Goal: Task Accomplishment & Management: Manage account settings

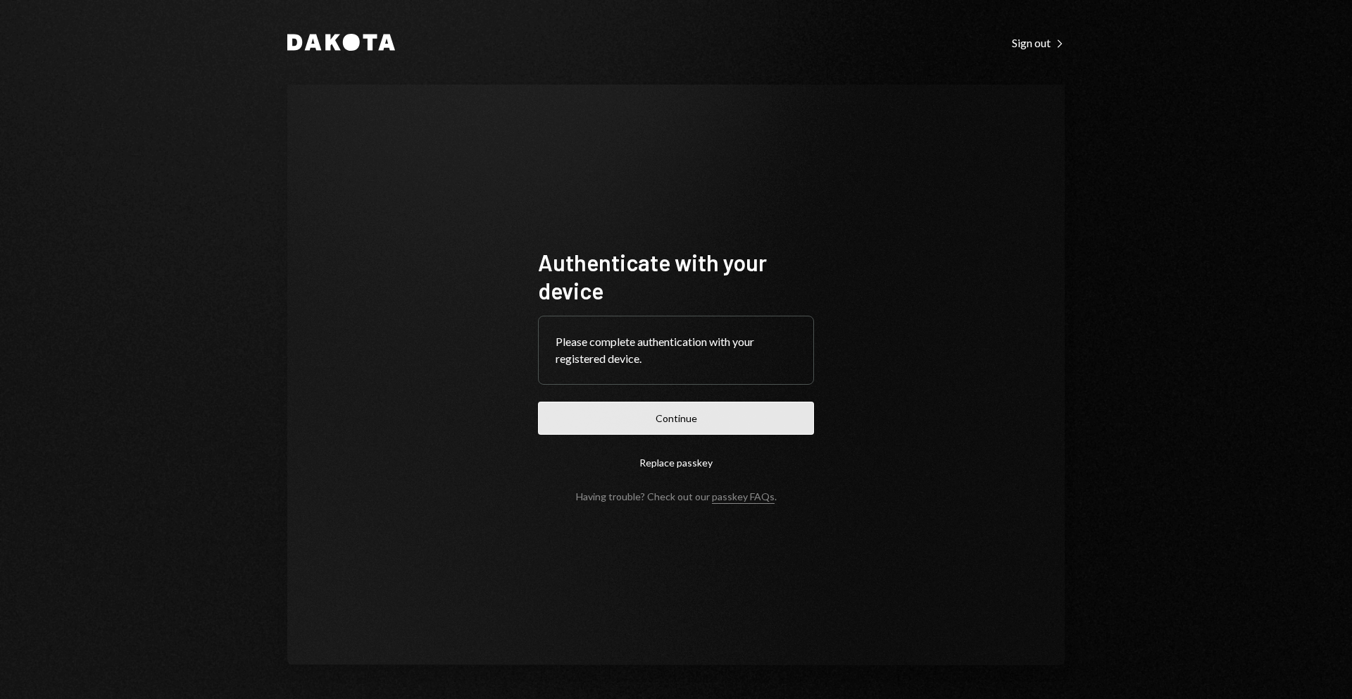
click at [675, 420] on button "Continue" at bounding box center [676, 417] width 276 height 33
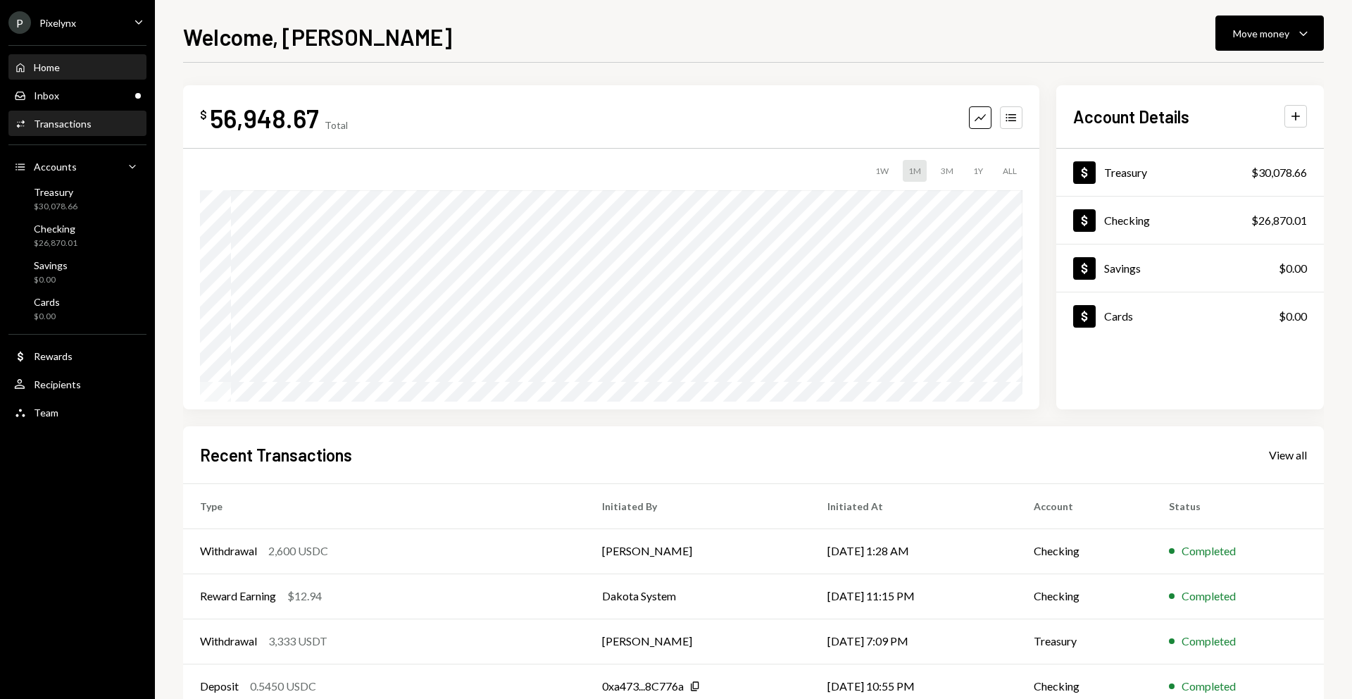
click at [61, 129] on div "Transactions" at bounding box center [63, 124] width 58 height 12
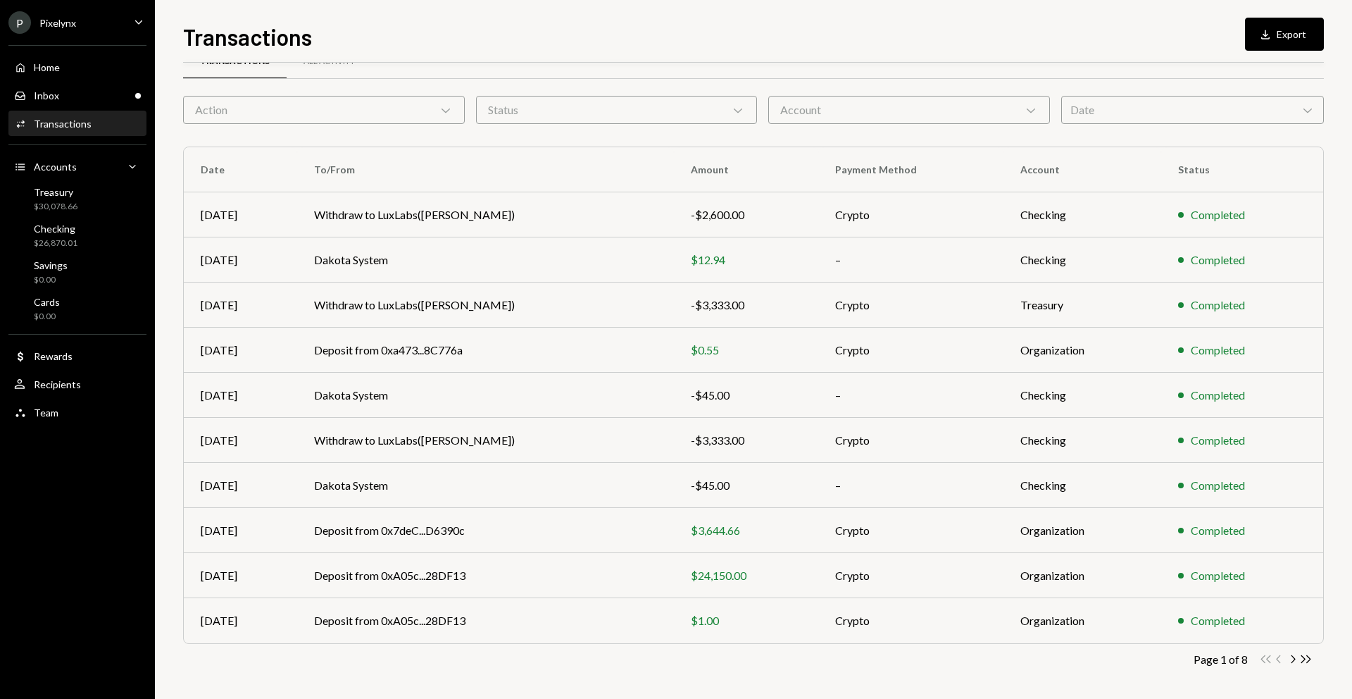
scroll to position [33, 0]
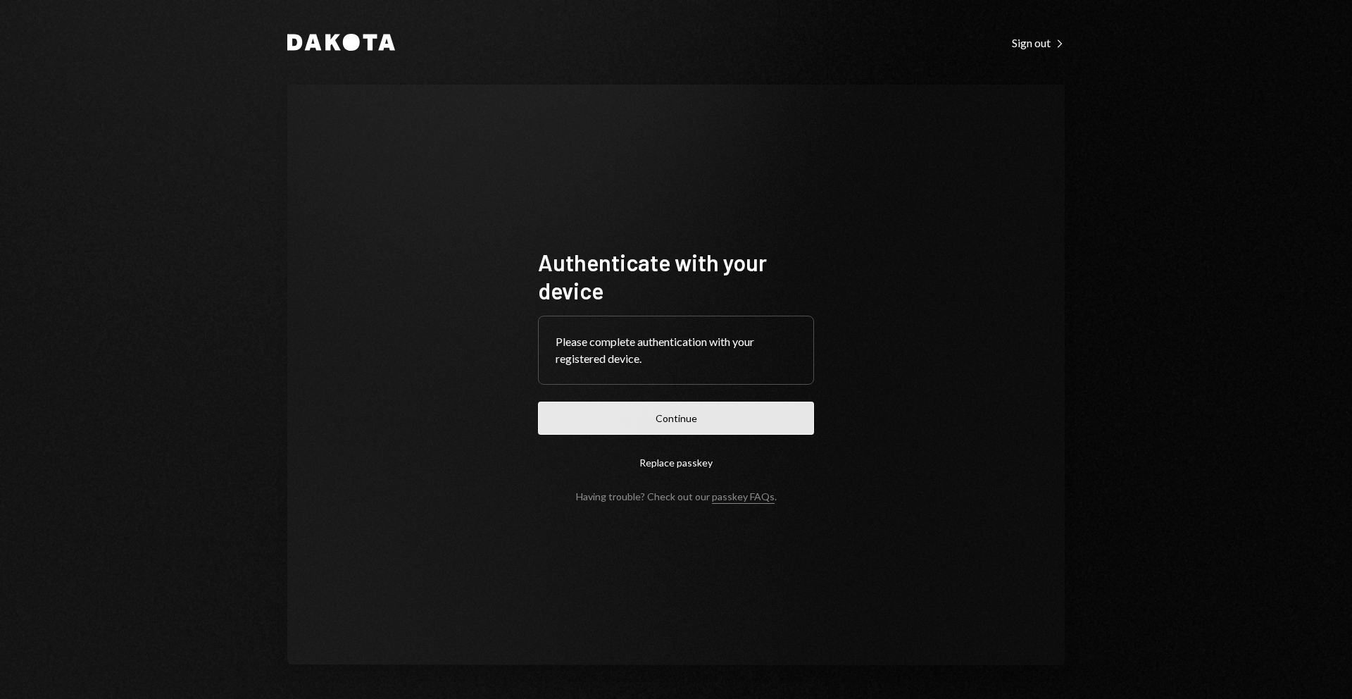
click at [663, 416] on button "Continue" at bounding box center [676, 417] width 276 height 33
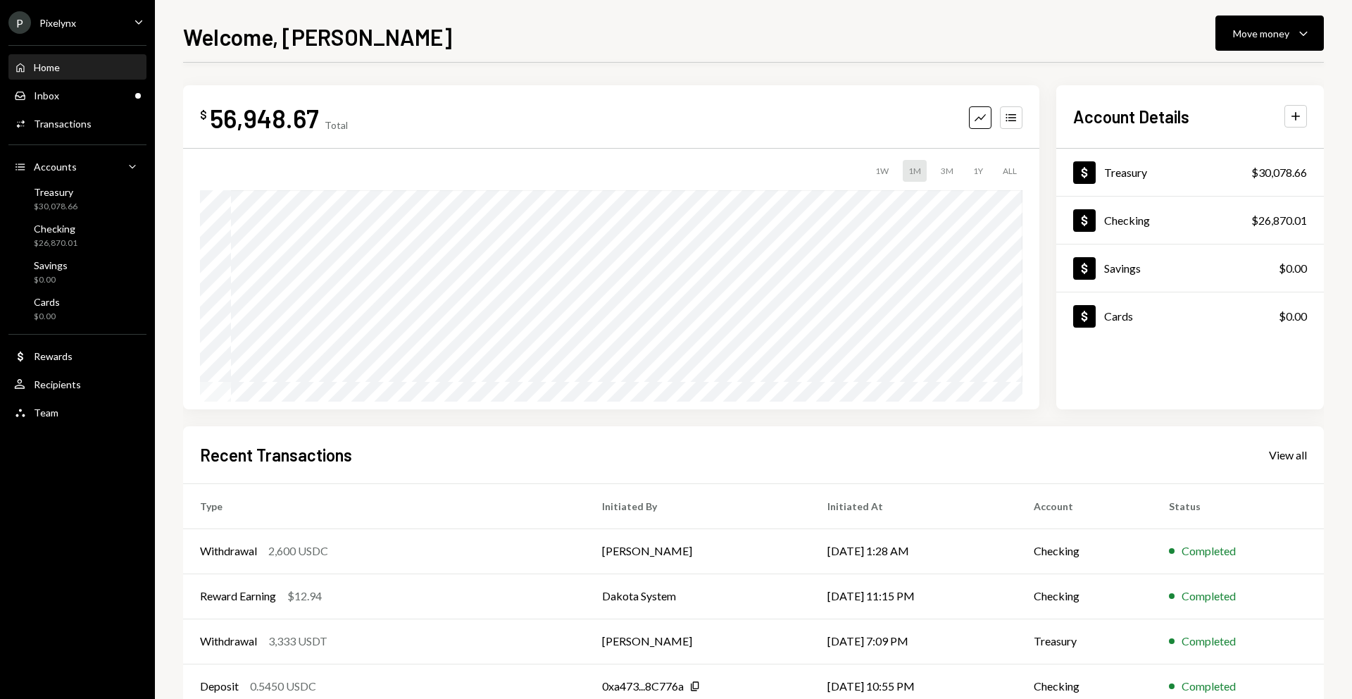
scroll to position [83, 0]
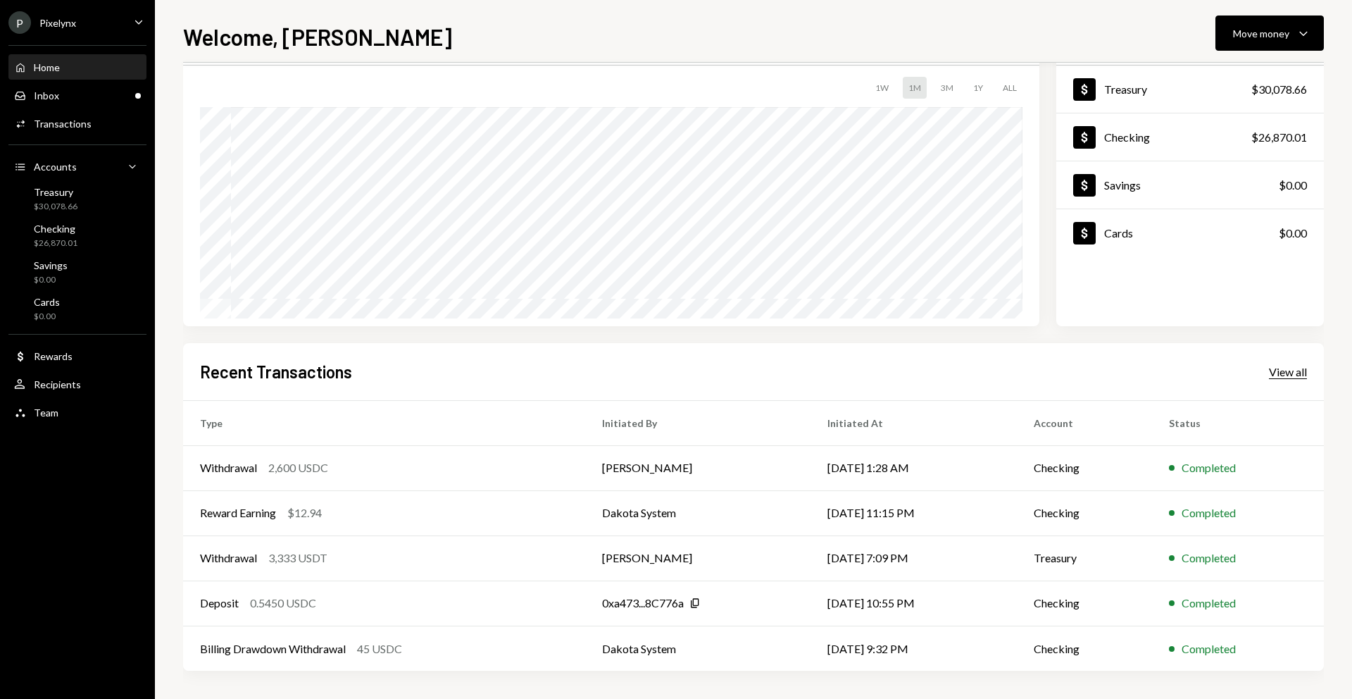
click at [1282, 374] on div "View all" at bounding box center [1288, 372] width 38 height 14
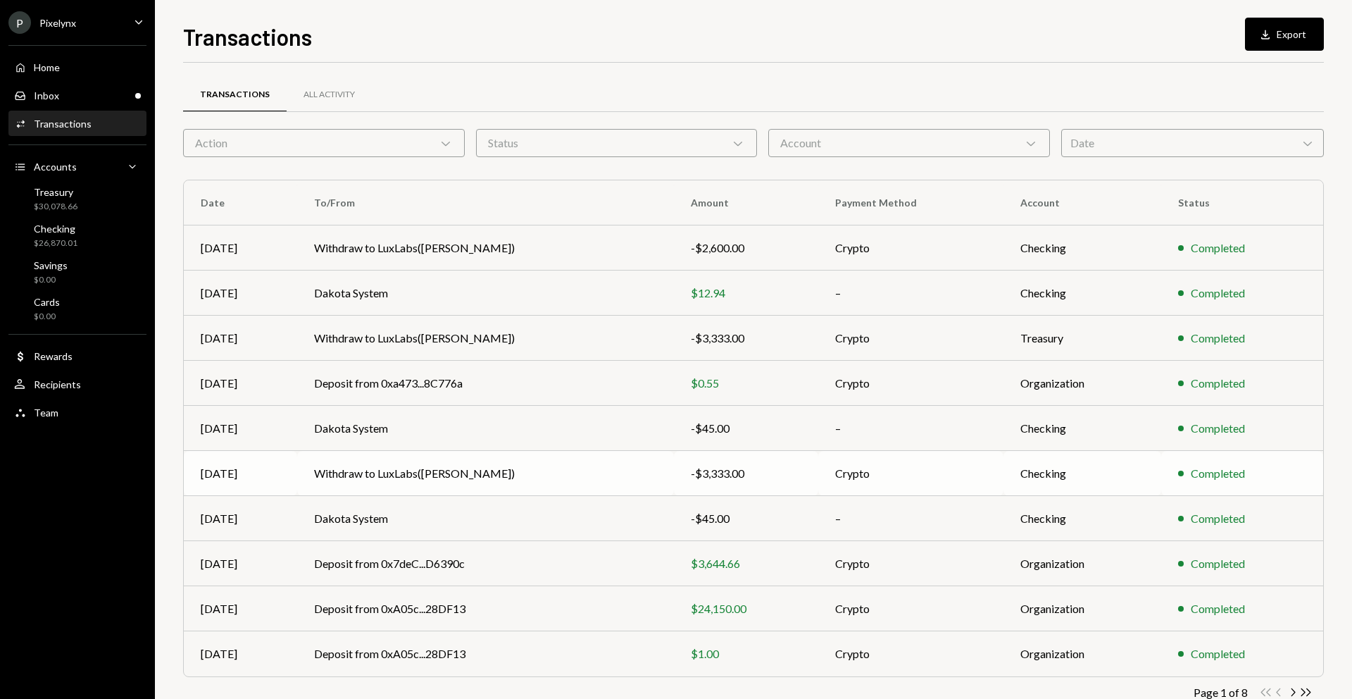
scroll to position [37, 0]
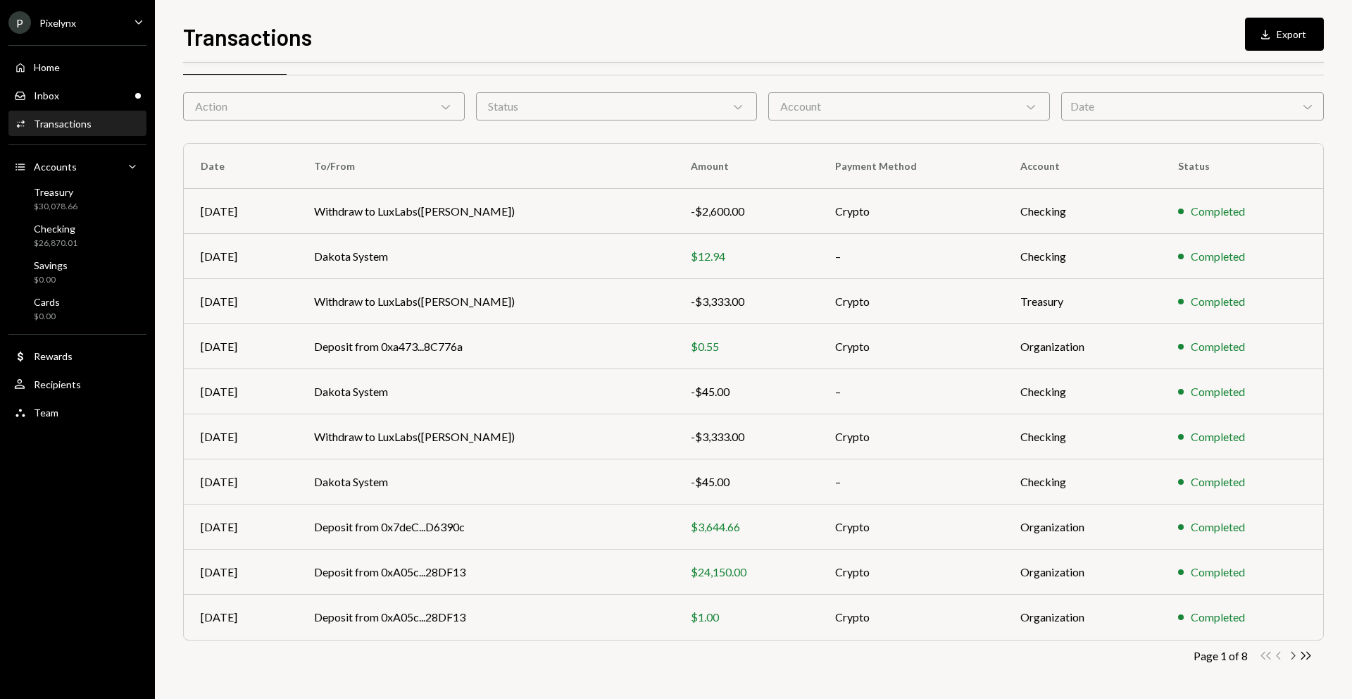
click at [1294, 657] on icon "Chevron Right" at bounding box center [1292, 655] width 13 height 13
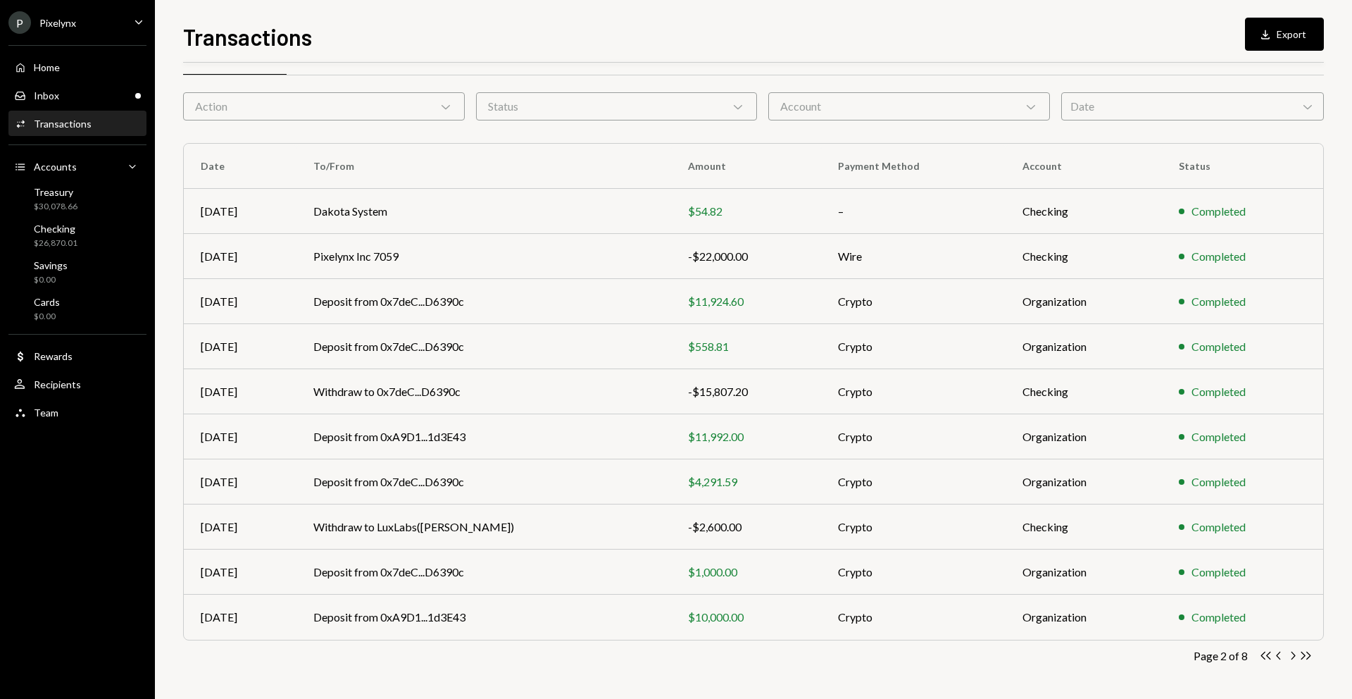
click at [100, 132] on div "Activities Transactions" at bounding box center [77, 124] width 127 height 24
click at [340, 105] on div "Action Chevron Down" at bounding box center [324, 106] width 282 height 28
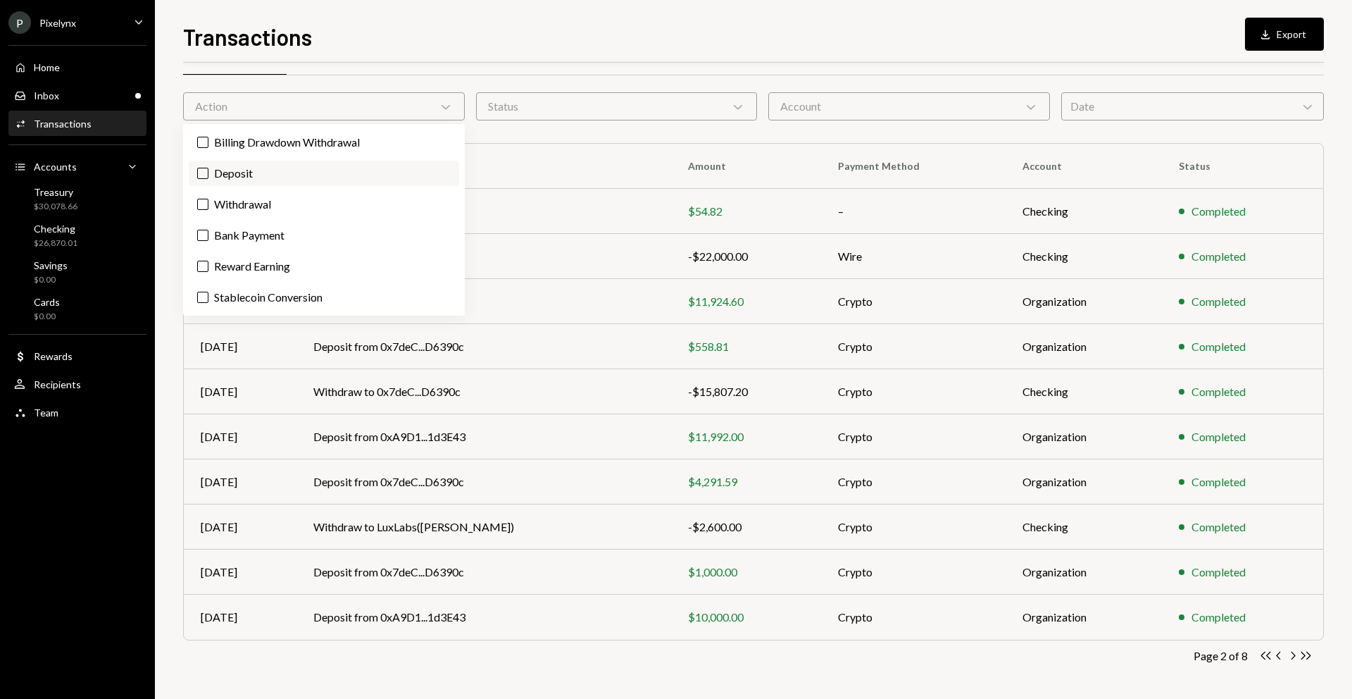
click at [300, 175] on label "Deposit" at bounding box center [324, 173] width 270 height 25
click at [208, 175] on button "Deposit" at bounding box center [202, 173] width 11 height 11
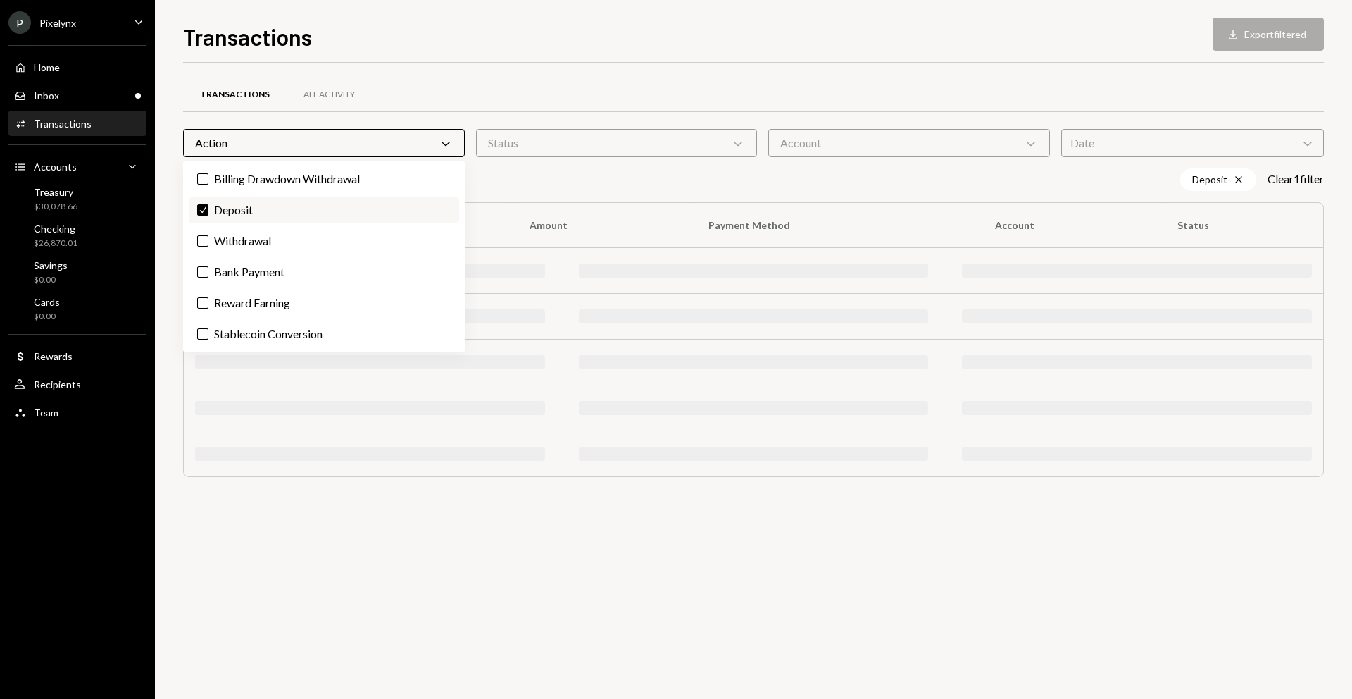
scroll to position [0, 0]
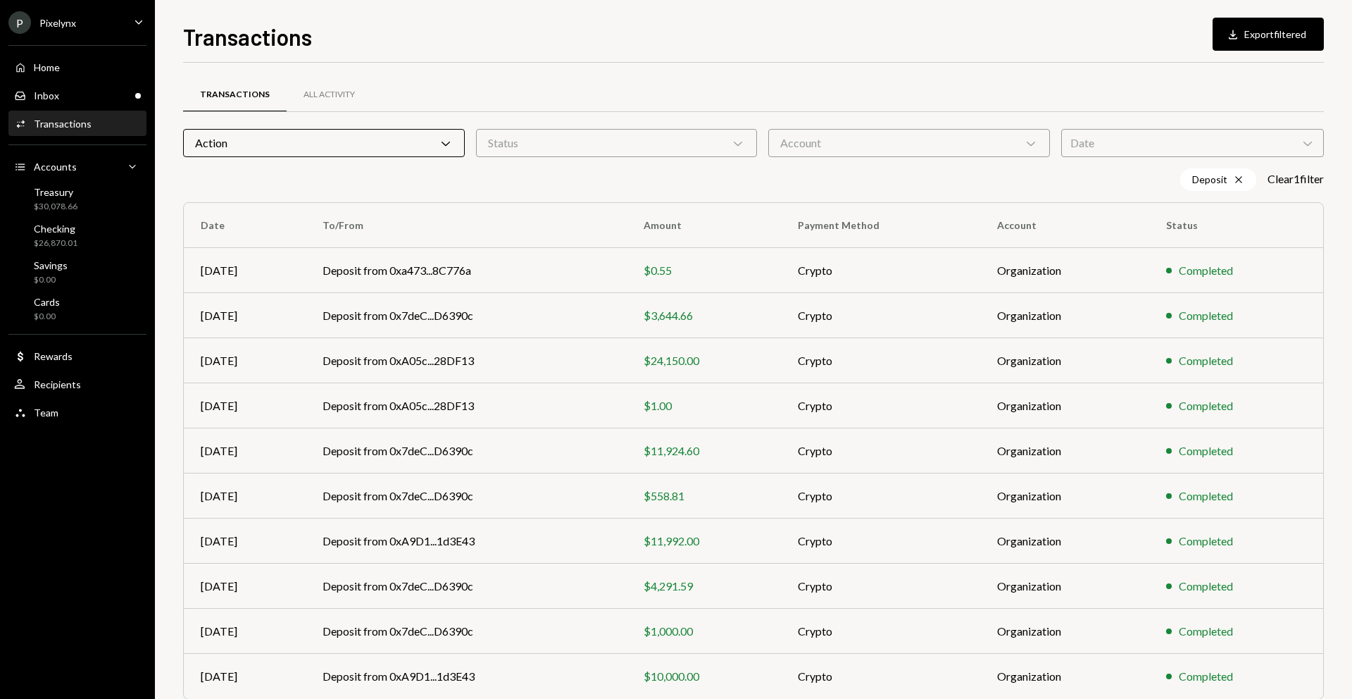
click at [613, 166] on div "Transactions All Activity Action Chevron Down Status Chevron Down Account Chevr…" at bounding box center [753, 421] width 1141 height 673
click at [628, 146] on div "Status Chevron Down" at bounding box center [617, 143] width 282 height 28
click at [508, 101] on div "Transactions All Activity" at bounding box center [753, 95] width 1141 height 36
